Goal: Task Accomplishment & Management: Manage account settings

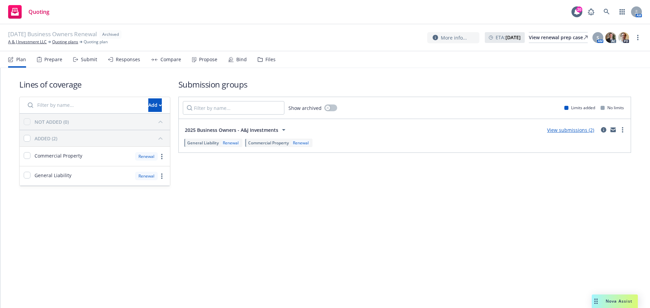
click at [642, 36] on div "08/28/25 Business Owners Renewal Archived A & J Investment LLC Quoting plans Qu…" at bounding box center [325, 37] width 650 height 27
click at [637, 37] on icon "more" at bounding box center [637, 37] width 1 height 5
click at [588, 79] on link "Unarchive quoting plan" at bounding box center [603, 79] width 75 height 14
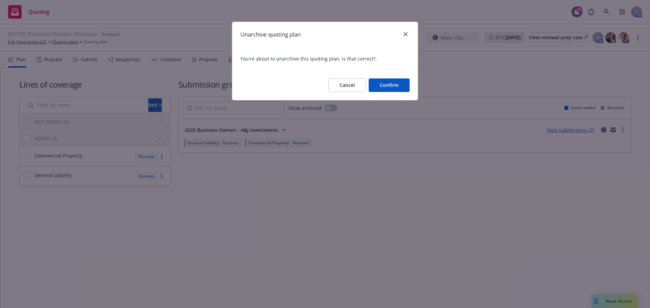
click at [390, 83] on button "Confirm" at bounding box center [389, 86] width 41 height 14
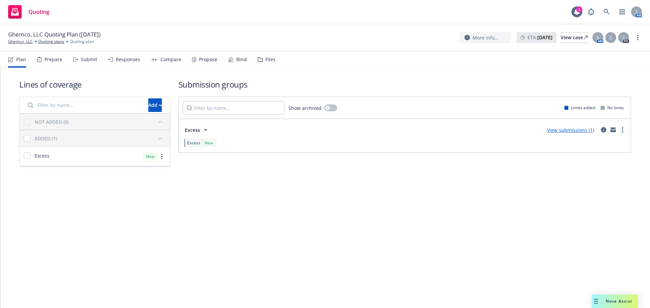
click at [229, 61] on icon at bounding box center [231, 59] width 4 height 4
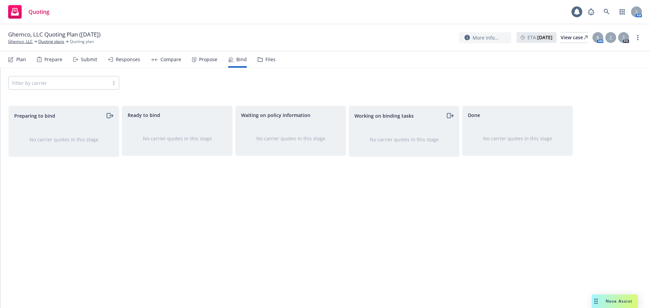
click at [199, 61] on div "Propose" at bounding box center [208, 59] width 18 height 5
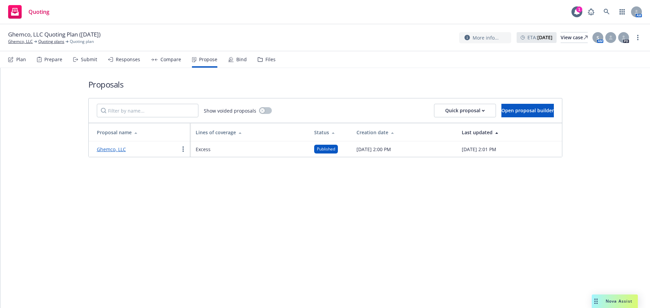
click at [115, 150] on link "Ghemco, LLC" at bounding box center [111, 149] width 29 height 6
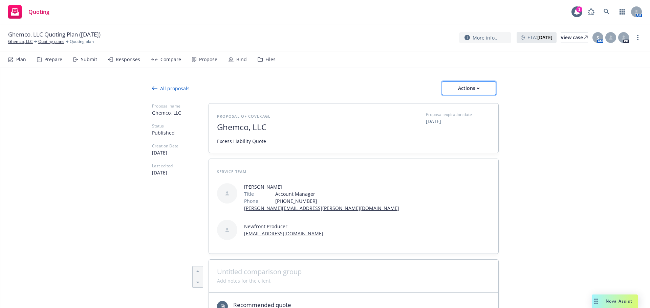
click at [469, 83] on div "Actions" at bounding box center [469, 88] width 32 height 13
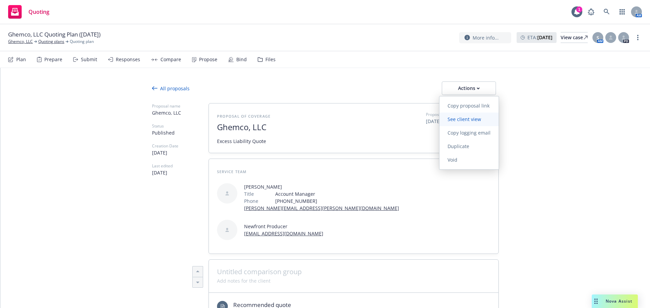
click at [472, 121] on span "See client view" at bounding box center [464, 119] width 50 height 6
type textarea "x"
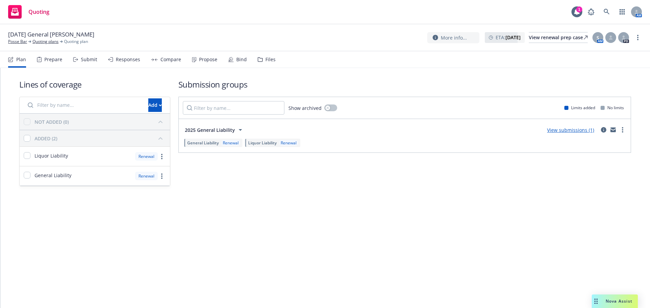
click at [80, 60] on div "Submit" at bounding box center [85, 59] width 24 height 16
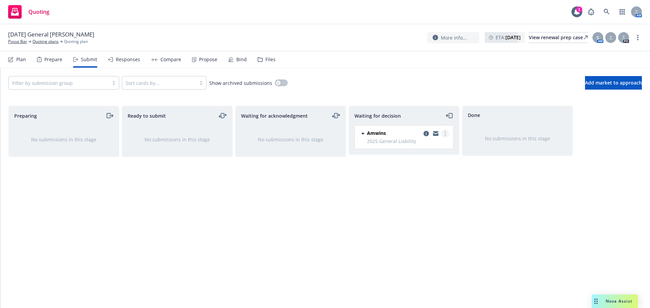
click at [443, 135] on link "more" at bounding box center [445, 134] width 8 height 8
click at [414, 179] on link "Add accepted decision" at bounding box center [415, 175] width 68 height 14
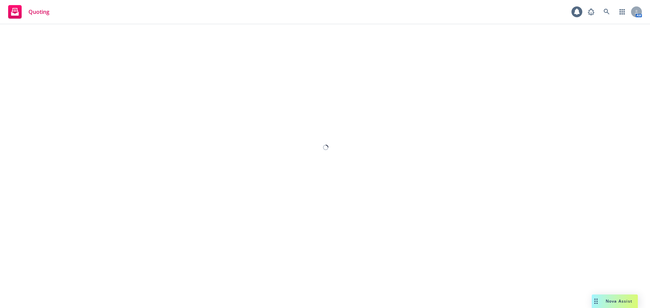
select select "12"
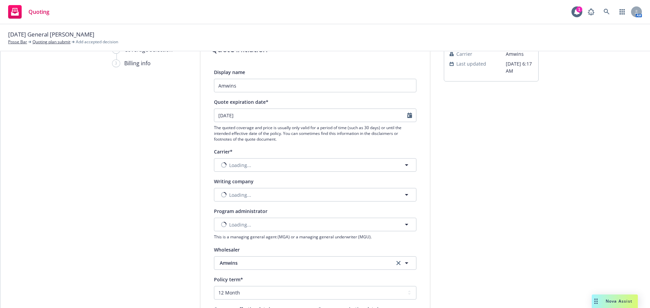
scroll to position [68, 0]
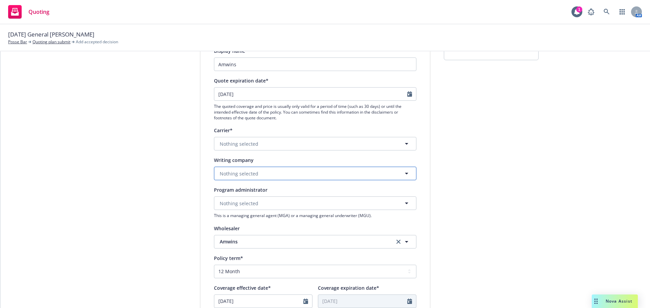
click at [281, 174] on button "Nothing selected" at bounding box center [315, 174] width 202 height 14
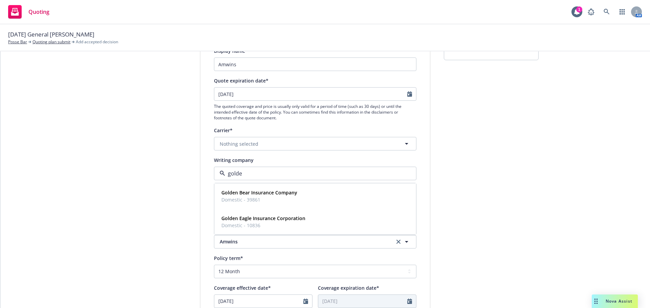
type input "golden"
click at [292, 190] on strong "Golden Bear Insurance Company" at bounding box center [259, 193] width 76 height 6
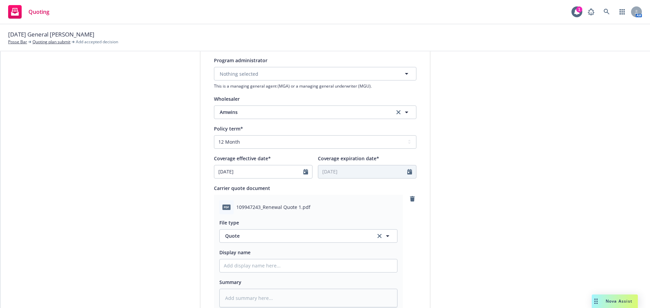
scroll to position [378, 0]
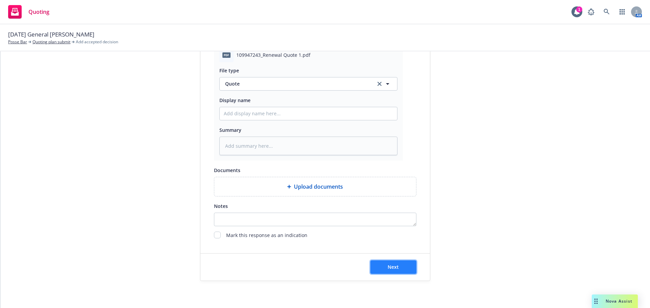
click at [391, 268] on span "Next" at bounding box center [393, 267] width 11 height 6
type textarea "x"
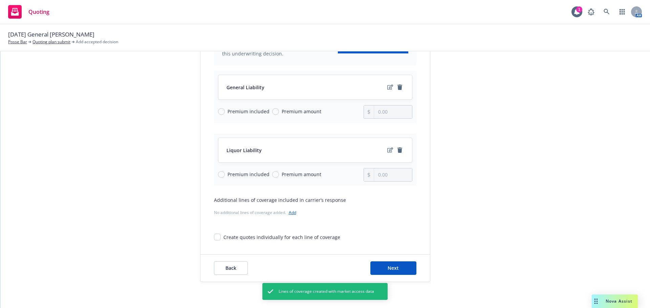
scroll to position [88, 0]
click at [389, 259] on div "Back Next" at bounding box center [314, 267] width 229 height 27
click at [391, 266] on span "Next" at bounding box center [393, 267] width 11 height 6
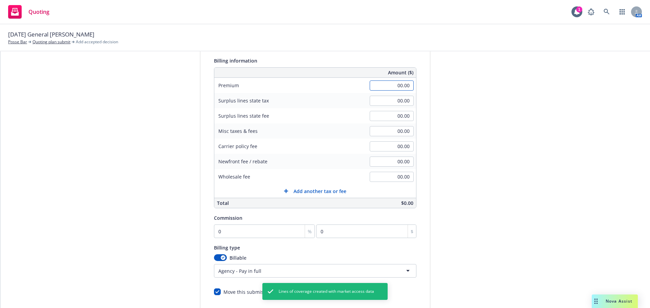
click at [398, 83] on input "00.00" at bounding box center [392, 86] width 44 height 10
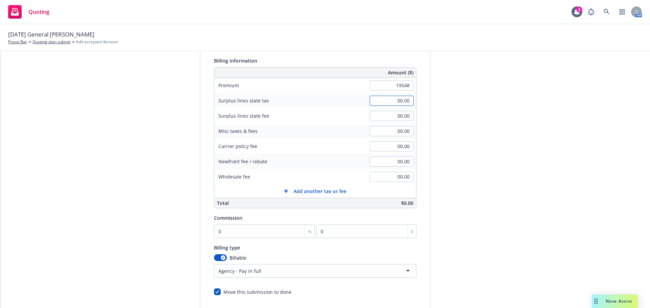
type input "19,548.00"
click at [393, 178] on input "00.00" at bounding box center [392, 177] width 44 height 10
type input "675.00"
click at [393, 138] on div "00.00" at bounding box center [391, 131] width 49 height 15
click at [394, 132] on input "00.00" at bounding box center [392, 131] width 44 height 10
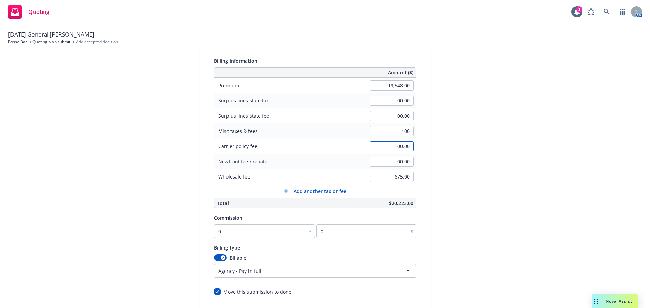
type input "100.00"
click at [395, 130] on input "100.00" at bounding box center [392, 131] width 44 height 10
type input "150.00"
click at [336, 194] on span "Add another tax or fee" at bounding box center [319, 191] width 53 height 7
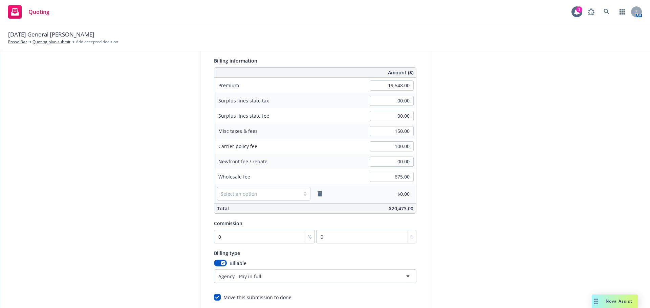
click at [285, 193] on div at bounding box center [259, 194] width 76 height 8
click at [288, 211] on div "Inspection fee" at bounding box center [258, 210] width 85 height 7
click at [401, 131] on input "150.00" at bounding box center [392, 131] width 44 height 10
type input "00.00"
click at [392, 188] on div "00.00" at bounding box center [391, 193] width 49 height 15
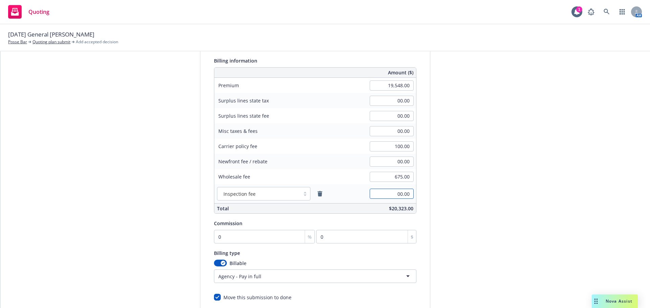
click at [394, 193] on input "00.00" at bounding box center [392, 194] width 44 height 10
type input "150.00"
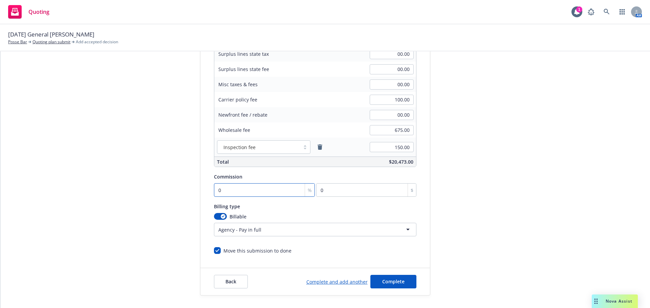
scroll to position [149, 0]
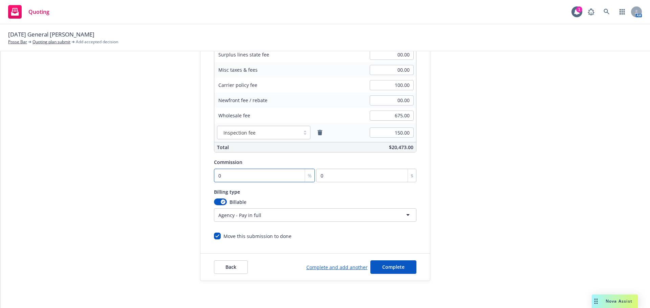
click at [236, 173] on input "0" at bounding box center [264, 176] width 101 height 14
type input "01"
type input "195.48"
type input "010"
type input "1954.8"
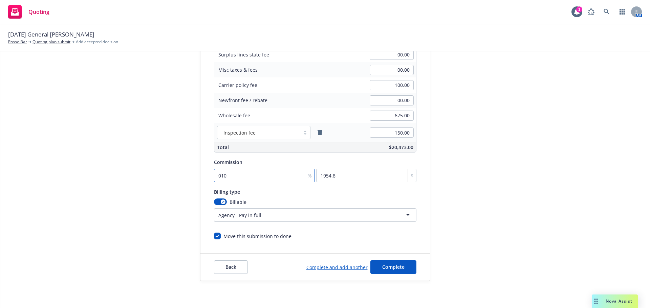
type input "010"
click at [398, 264] on span "Complete" at bounding box center [393, 267] width 22 height 6
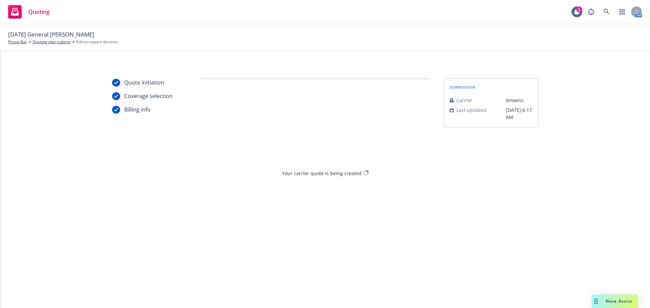
scroll to position [0, 0]
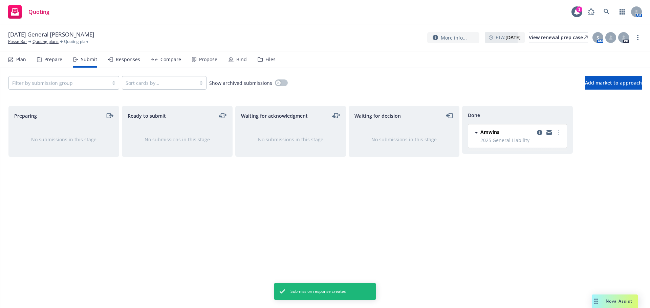
click at [213, 65] on div "Propose" at bounding box center [204, 59] width 25 height 16
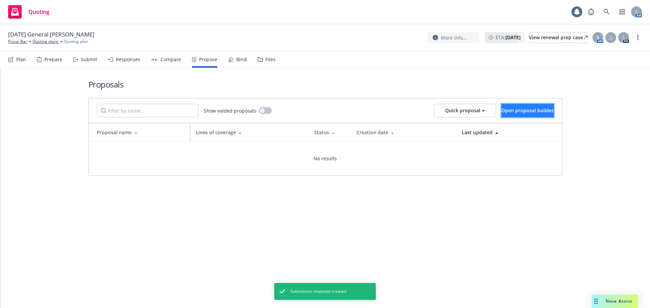
click at [501, 109] on span "Open proposal builder" at bounding box center [527, 110] width 52 height 6
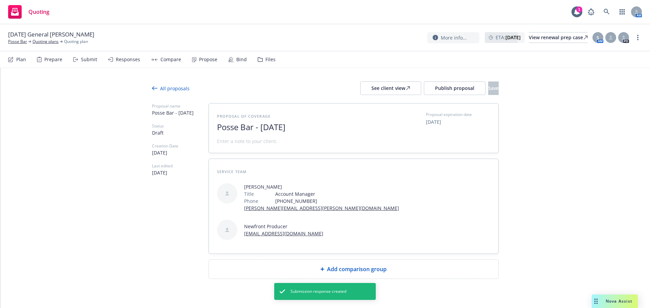
drag, startPoint x: 254, startPoint y: 127, endPoint x: 418, endPoint y: 133, distance: 164.3
click at [418, 133] on div "Proposal of coverage Posse Bar - September 2025 Proposal expiration date 10/12/…" at bounding box center [353, 128] width 273 height 33
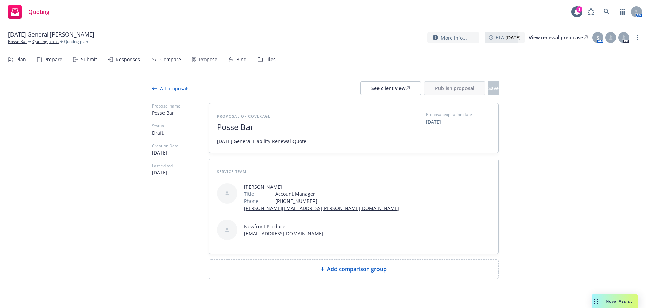
click at [394, 260] on div "Add comparison group" at bounding box center [353, 269] width 289 height 19
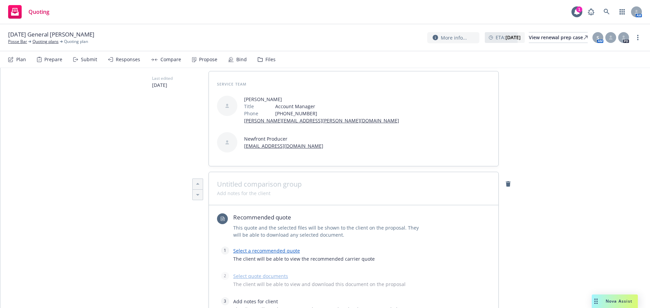
scroll to position [135, 0]
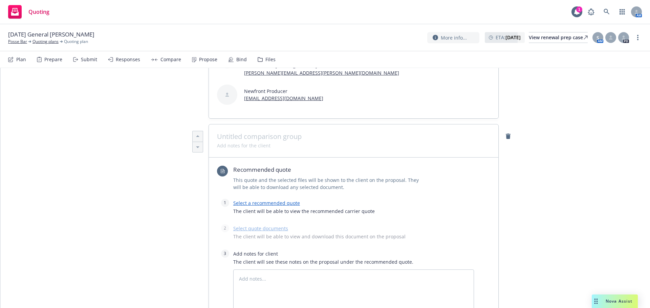
click at [269, 200] on link "Select a recommended quote" at bounding box center [266, 203] width 67 height 6
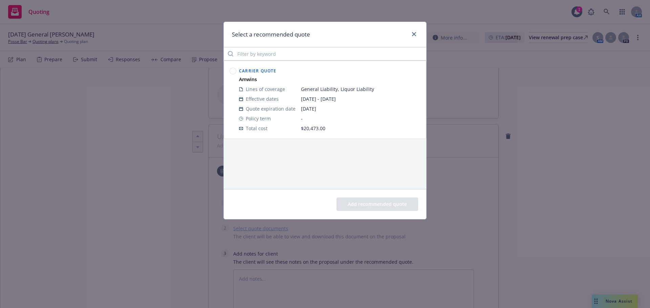
drag, startPoint x: 236, startPoint y: 78, endPoint x: 233, endPoint y: 73, distance: 6.1
click at [236, 78] on div at bounding box center [232, 100] width 9 height 70
click at [233, 73] on circle at bounding box center [233, 71] width 6 height 6
click at [360, 202] on button "Add recommended quote" at bounding box center [377, 205] width 82 height 14
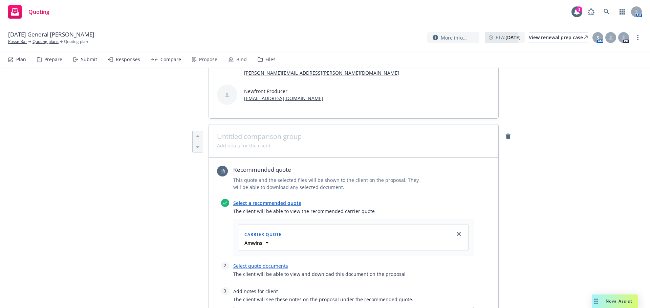
click at [265, 263] on link "Select quote documents" at bounding box center [260, 266] width 55 height 6
type textarea "x"
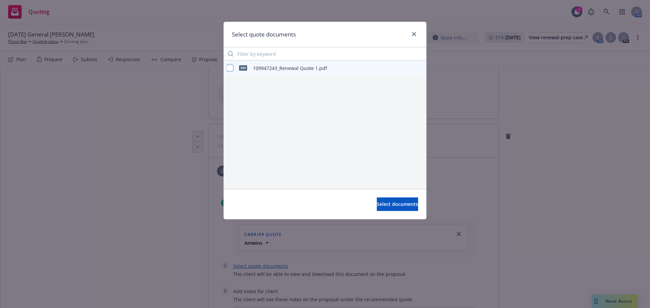
click at [231, 68] on input "checkbox" at bounding box center [229, 68] width 7 height 7
checkbox input "true"
click at [388, 201] on span "Select documents" at bounding box center [397, 204] width 41 height 6
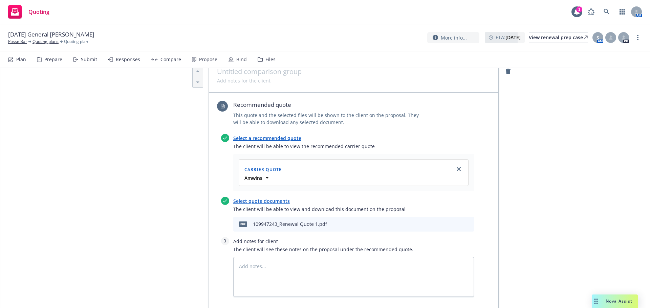
scroll to position [203, 0]
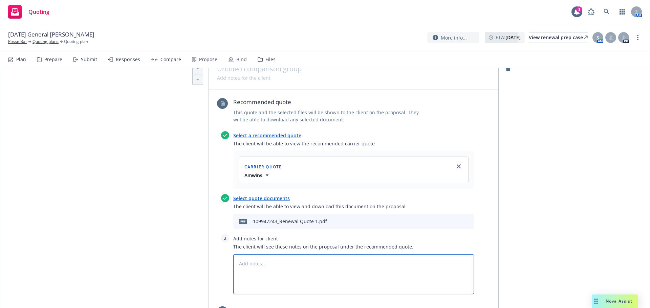
click at [294, 255] on textarea at bounding box center [353, 275] width 241 height 40
type textarea "x"
type textarea "S"
type textarea "x"
type textarea "Su"
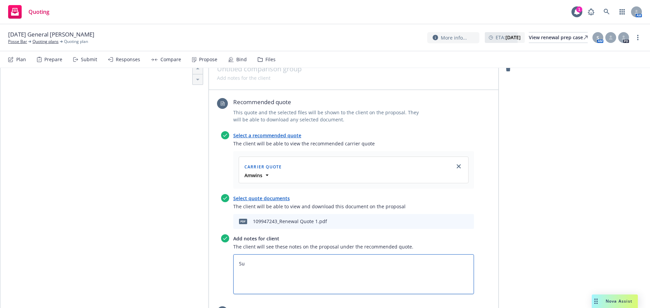
type textarea "x"
type textarea "Sub"
type textarea "x"
type textarea "Subj"
type textarea "x"
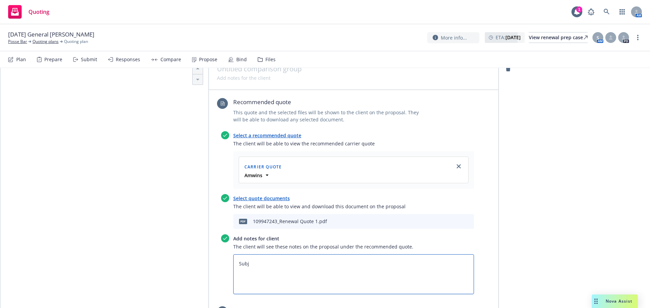
type textarea "Subje"
type textarea "x"
type textarea "Subjec"
type textarea "x"
type textarea "Subject"
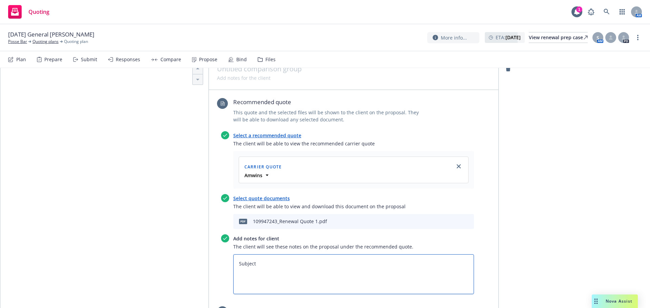
type textarea "x"
type textarea "Subjecti"
type textarea "x"
type textarea "Subjectiv"
type textarea "x"
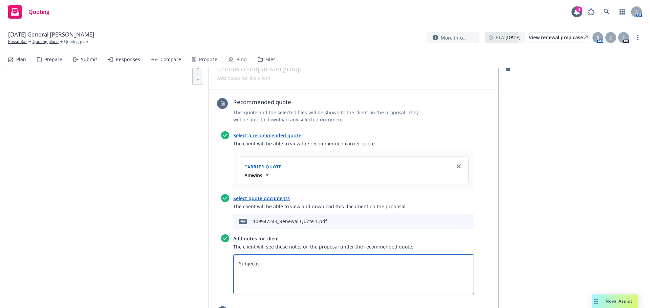
type textarea "Subjectivi"
type textarea "x"
type textarea "Subjectivit"
type textarea "x"
type textarea "Subjectiviti"
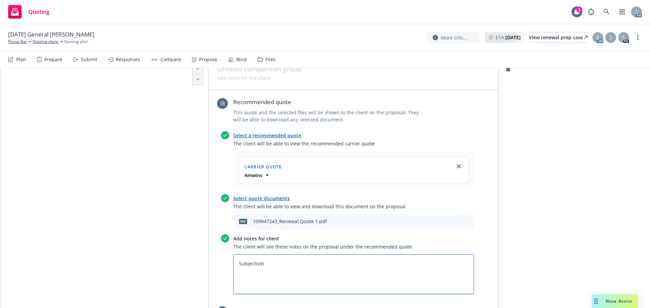
type textarea "x"
type textarea "Subjectivitie"
type textarea "x"
type textarea "Subjectivities"
type textarea "x"
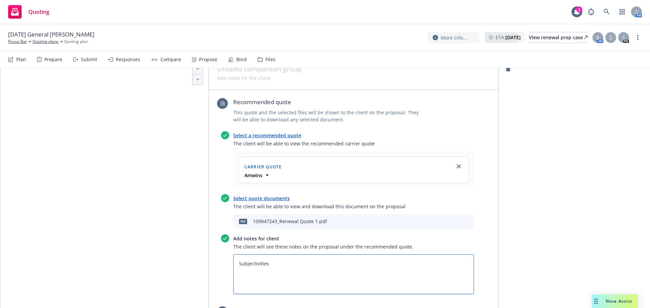
type textarea "Subjectivities"
type textarea "x"
type textarea "Subjectivities"
type textarea "x"
type textarea "Subjectivities:"
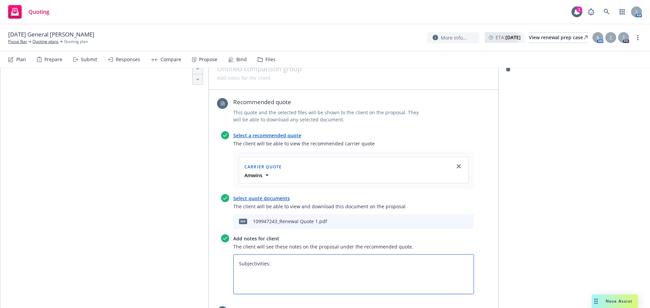
type textarea "x"
type textarea "Subjectivities:"
paste textarea "- Copy of the Limited Assault & Battery Coverage form signed by the applicant -…"
type textarea "x"
type textarea "Subjectivities: - Copy of the Limited Assault & Battery Coverage form signed by…"
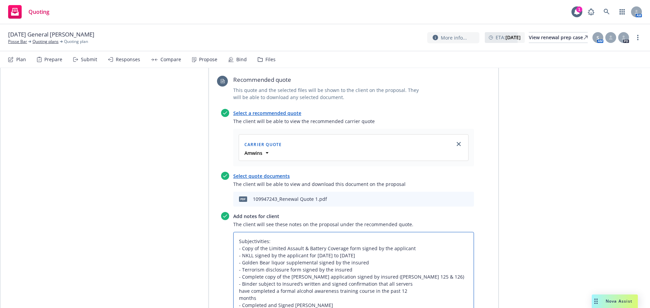
scroll to position [249, 0]
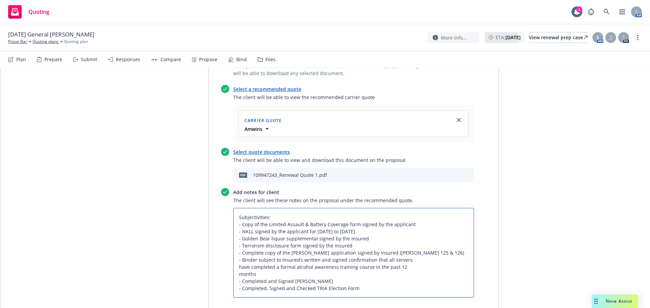
click at [407, 235] on textarea "Subjectivities: - Copy of the Limited Assault & Battery Coverage form signed by…" at bounding box center [353, 253] width 241 height 90
click at [409, 238] on textarea "Subjectivities: - Copy of the Limited Assault & Battery Coverage form signed by…" at bounding box center [353, 253] width 241 height 90
click at [417, 233] on textarea "Subjectivities: - Copy of the Limited Assault & Battery Coverage form signed by…" at bounding box center [353, 253] width 241 height 90
type textarea "x"
type textarea "Subjectivities: - Copy of the Limited Assault & Battery Coverage form signed by…"
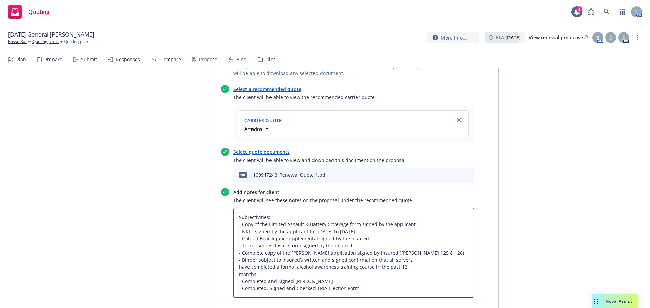
type textarea "x"
type textarea "Subjectivities: - Copy of the Limited Assault & Battery Coverage form signed by…"
type textarea "x"
type textarea "Subjectivities: - Copy of the Limited Assault & Battery Coverage form signed by…"
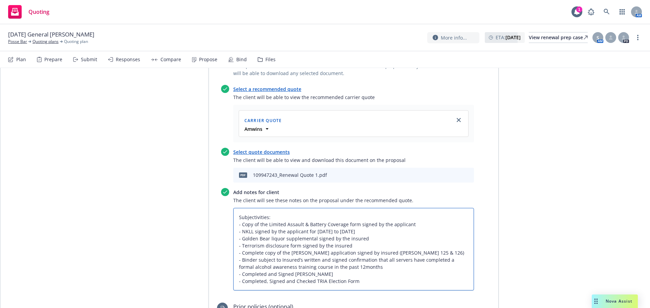
type textarea "x"
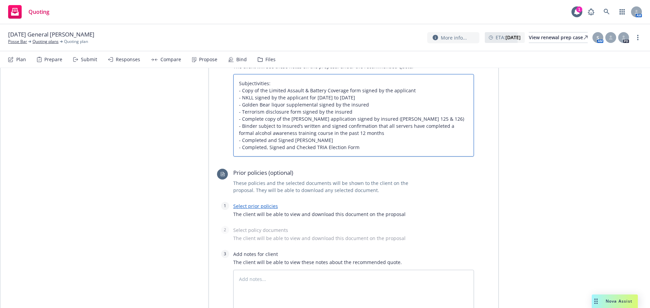
scroll to position [407, 0]
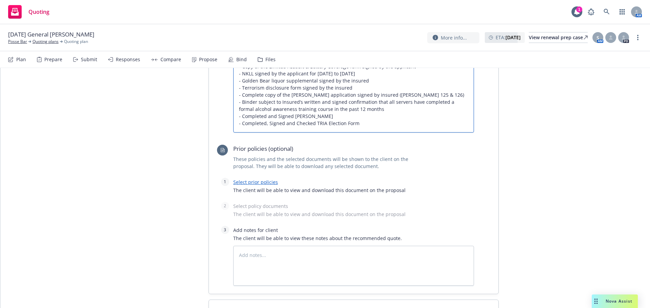
type textarea "Subjectivities: - Copy of the Limited Assault & Battery Coverage form signed by…"
click at [253, 179] on link "Select prior policies" at bounding box center [255, 182] width 45 height 6
type textarea "x"
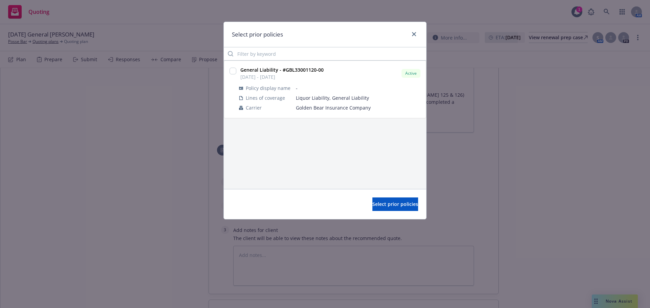
click at [232, 75] on div at bounding box center [232, 72] width 7 height 8
click at [232, 74] on input "checkbox" at bounding box center [232, 71] width 7 height 7
checkbox input "true"
click at [372, 210] on button "Select prior policies" at bounding box center [395, 205] width 46 height 14
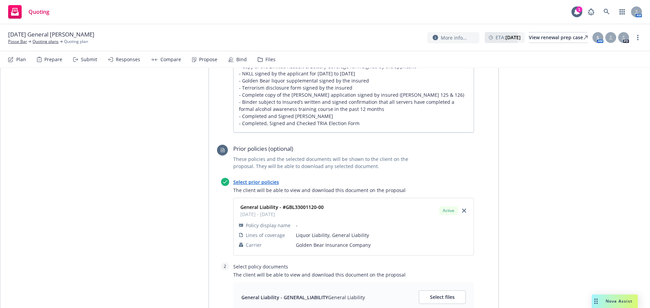
click at [437, 283] on div "General Liability - GENERAL_LIABILITY General Liability Select files" at bounding box center [353, 298] width 241 height 30
click at [436, 283] on div "General Liability - GENERAL_LIABILITY General Liability Select files" at bounding box center [353, 298] width 241 height 30
click at [435, 294] on span "Select files" at bounding box center [442, 297] width 25 height 6
type textarea "x"
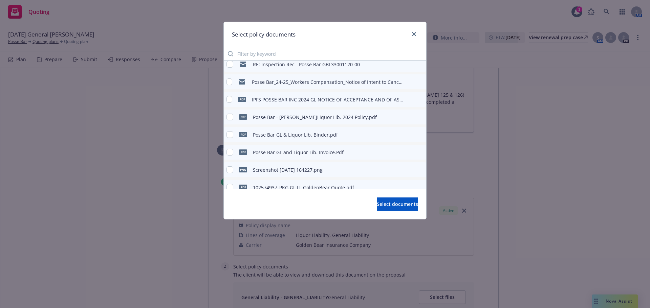
scroll to position [113, 0]
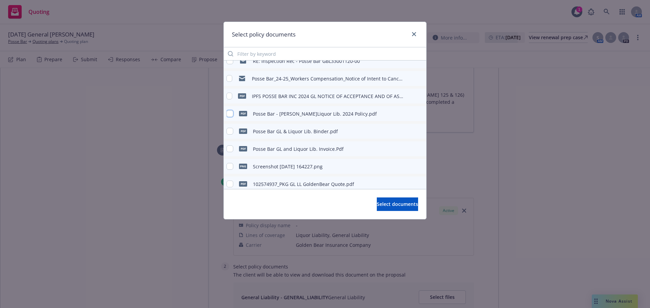
click at [230, 113] on input "checkbox" at bounding box center [229, 113] width 7 height 7
checkbox input "true"
click at [393, 205] on span "Select documents" at bounding box center [397, 204] width 41 height 6
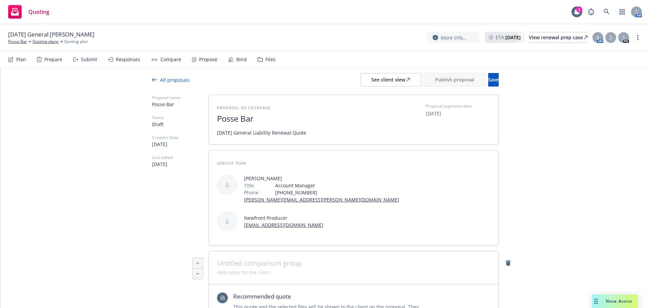
scroll to position [0, 0]
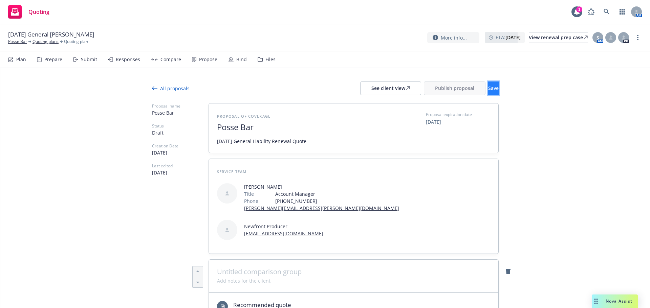
click at [488, 87] on span "Save" at bounding box center [493, 88] width 10 height 6
click at [374, 88] on div "See client view" at bounding box center [390, 88] width 39 height 13
click at [641, 38] on link "more" at bounding box center [638, 38] width 8 height 8
click at [616, 54] on link "Copy logging email" at bounding box center [603, 52] width 75 height 14
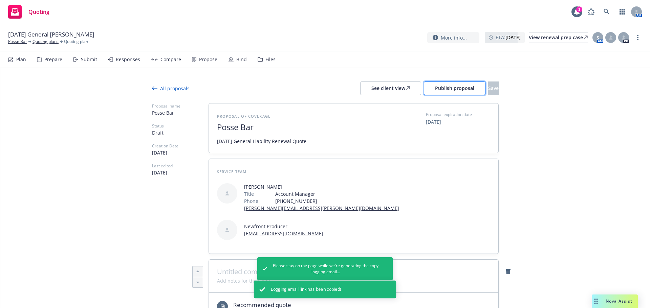
click at [424, 86] on button "Publish proposal" at bounding box center [455, 89] width 62 height 14
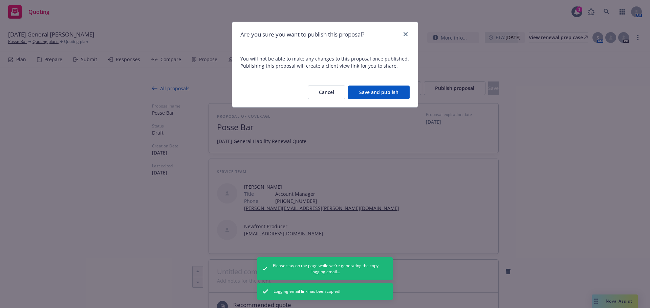
click at [370, 95] on button "Save and publish" at bounding box center [379, 93] width 62 height 14
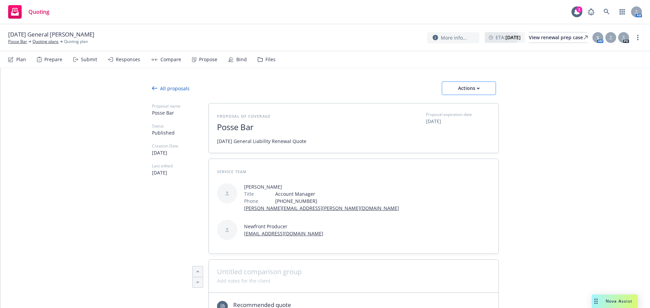
drag, startPoint x: 456, startPoint y: 80, endPoint x: 457, endPoint y: 84, distance: 4.4
click at [457, 84] on div "Actions" at bounding box center [469, 88] width 32 height 13
click at [466, 103] on span "Copy proposal link" at bounding box center [468, 106] width 58 height 6
type textarea "x"
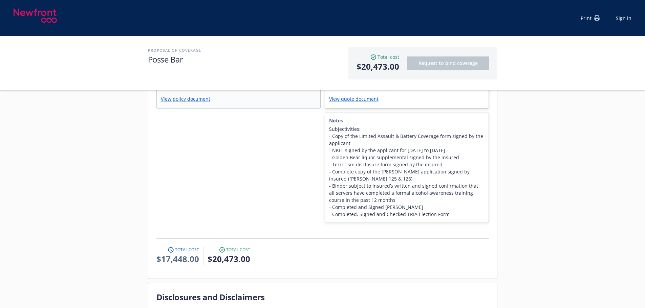
scroll to position [203, 0]
